Goal: Check status: Check status

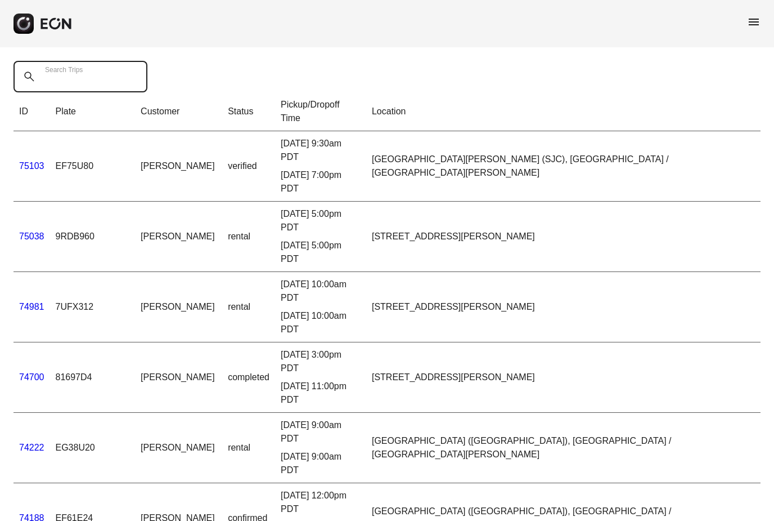
click at [107, 78] on Trips "Search Trips" at bounding box center [81, 77] width 134 height 32
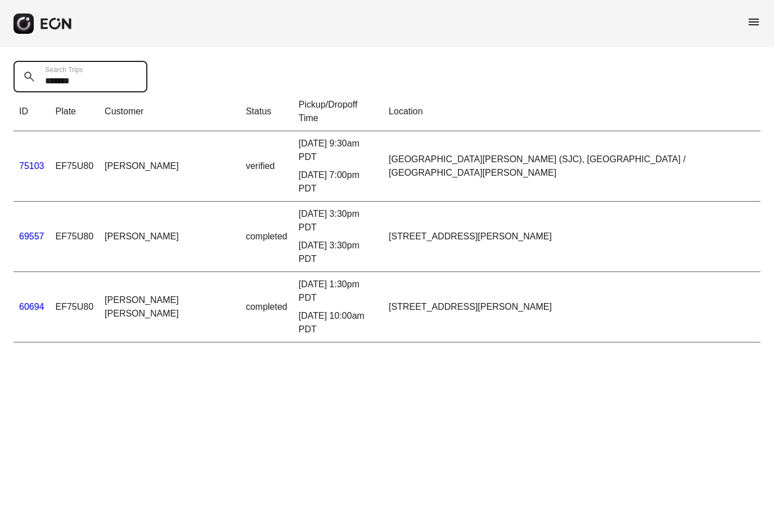
type Trips "*******"
click at [34, 231] on link "69557" at bounding box center [31, 236] width 25 height 10
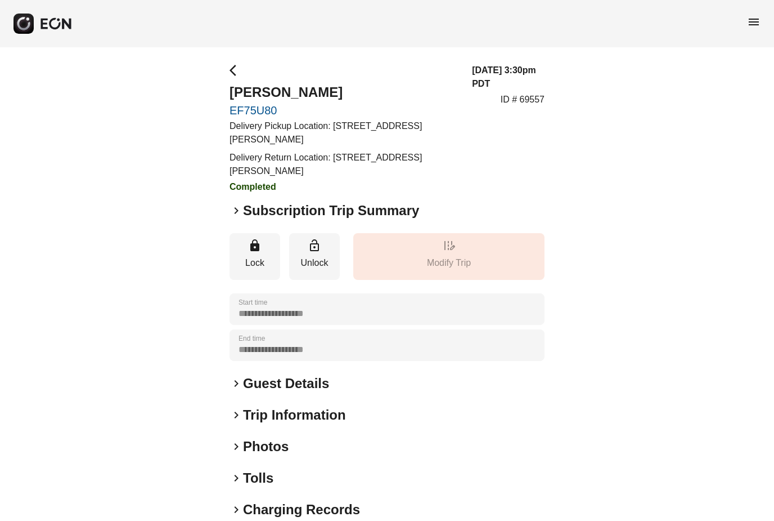
scroll to position [49, 0]
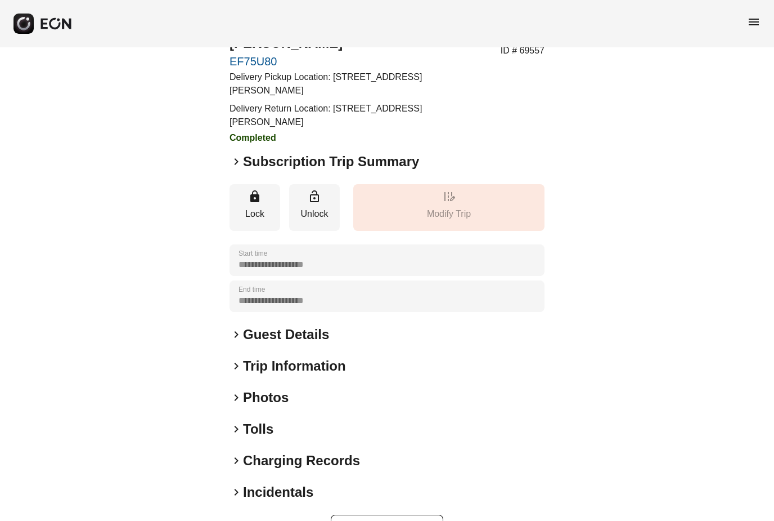
click at [236, 399] on span "keyboard_arrow_right" at bounding box center [237, 398] width 14 height 14
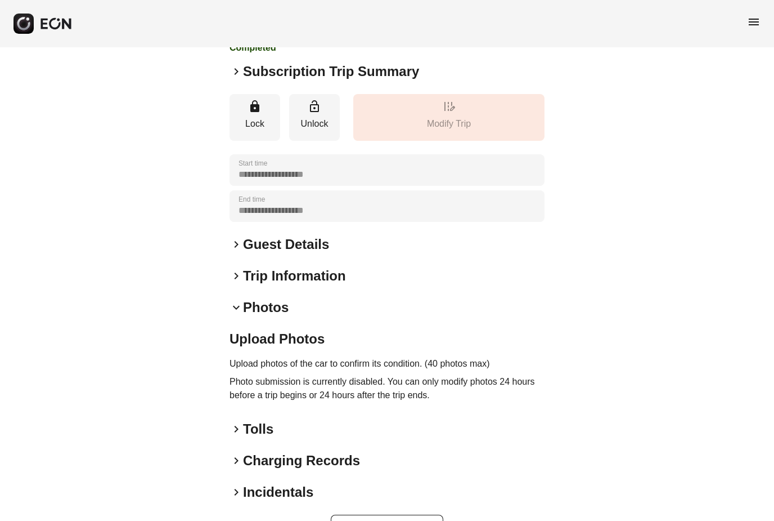
scroll to position [0, 0]
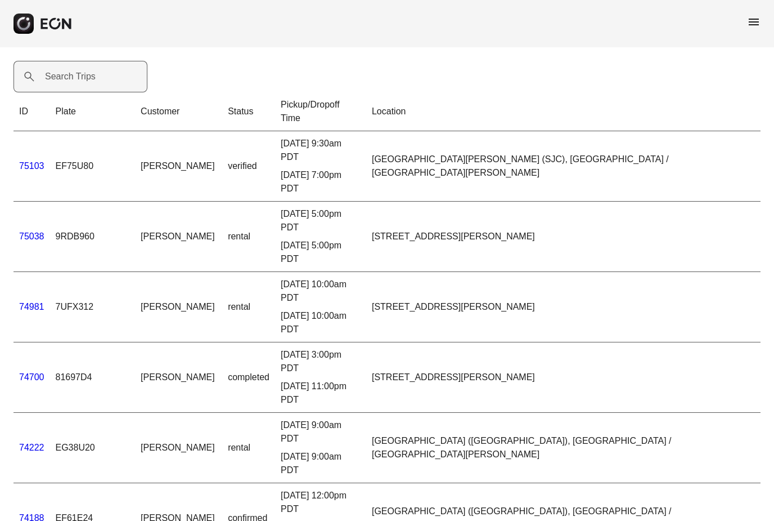
click at [92, 70] on label "Search Trips" at bounding box center [70, 77] width 51 height 14
click at [92, 70] on Trips "Search Trips" at bounding box center [81, 77] width 134 height 32
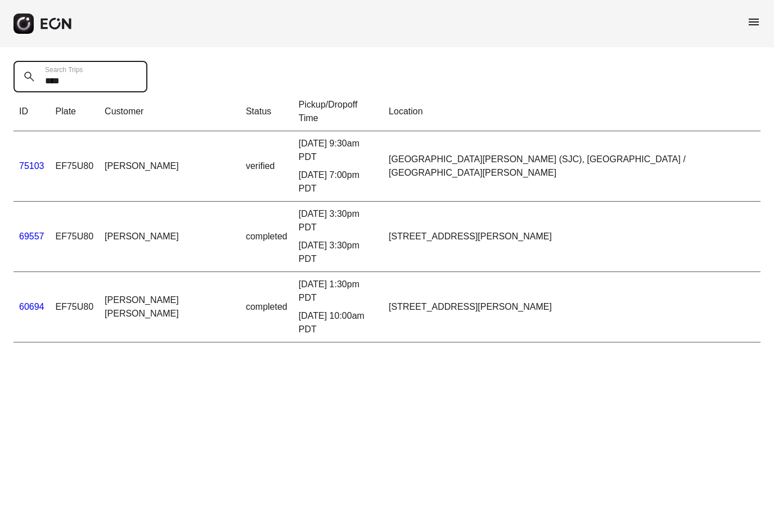
type Trips "****"
click at [34, 161] on link "75103" at bounding box center [31, 166] width 25 height 10
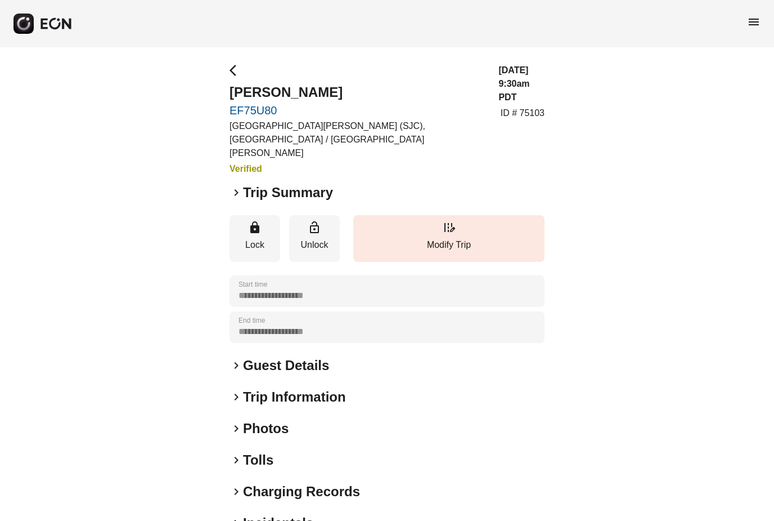
click at [236, 186] on span "keyboard_arrow_right" at bounding box center [237, 193] width 14 height 14
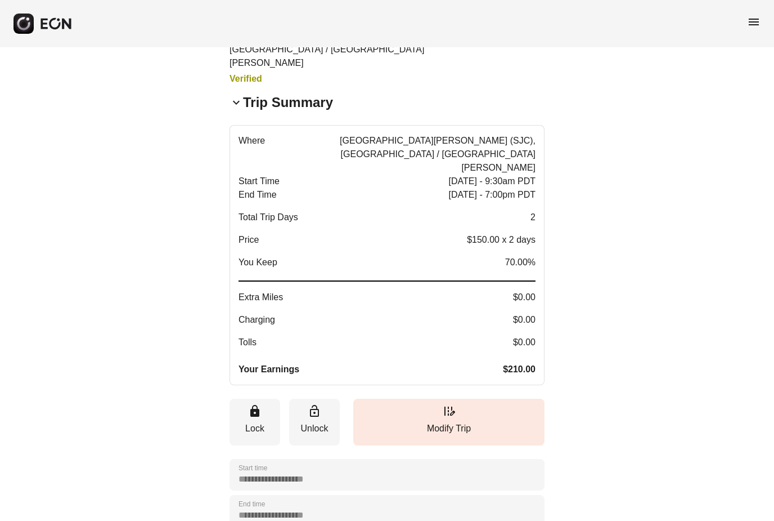
scroll to position [90, 0]
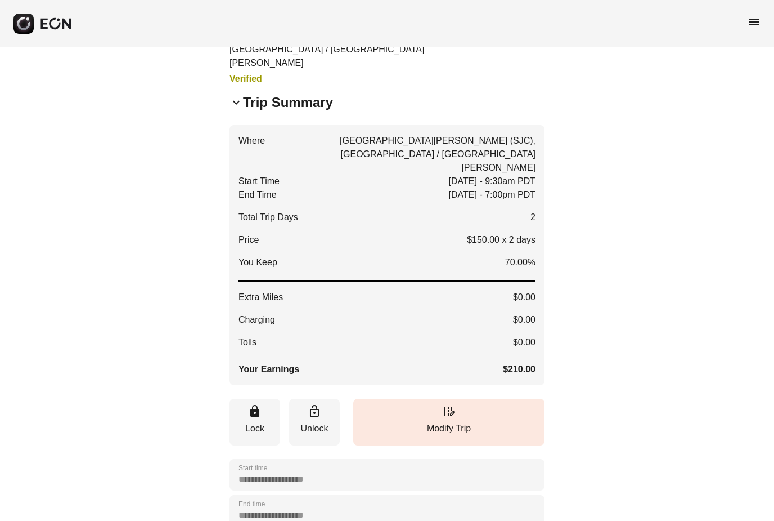
click at [751, 26] on span "menu" at bounding box center [754, 22] width 14 height 14
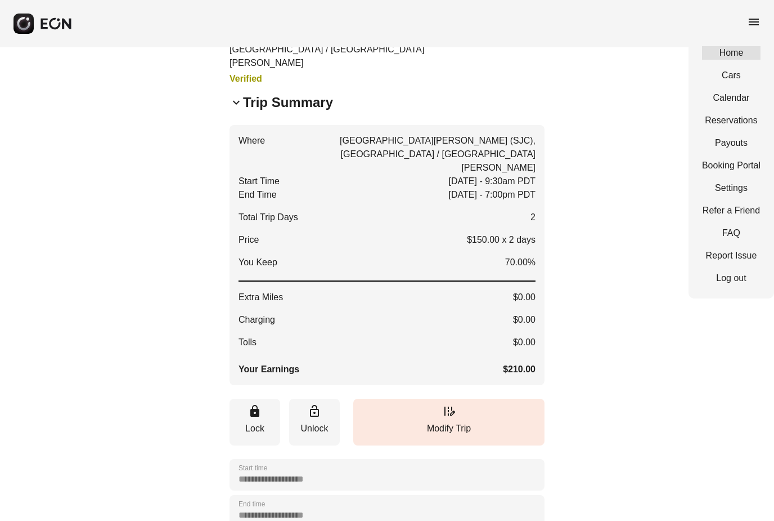
click at [732, 48] on link "Home" at bounding box center [731, 53] width 59 height 14
